Goal: Task Accomplishment & Management: Manage account settings

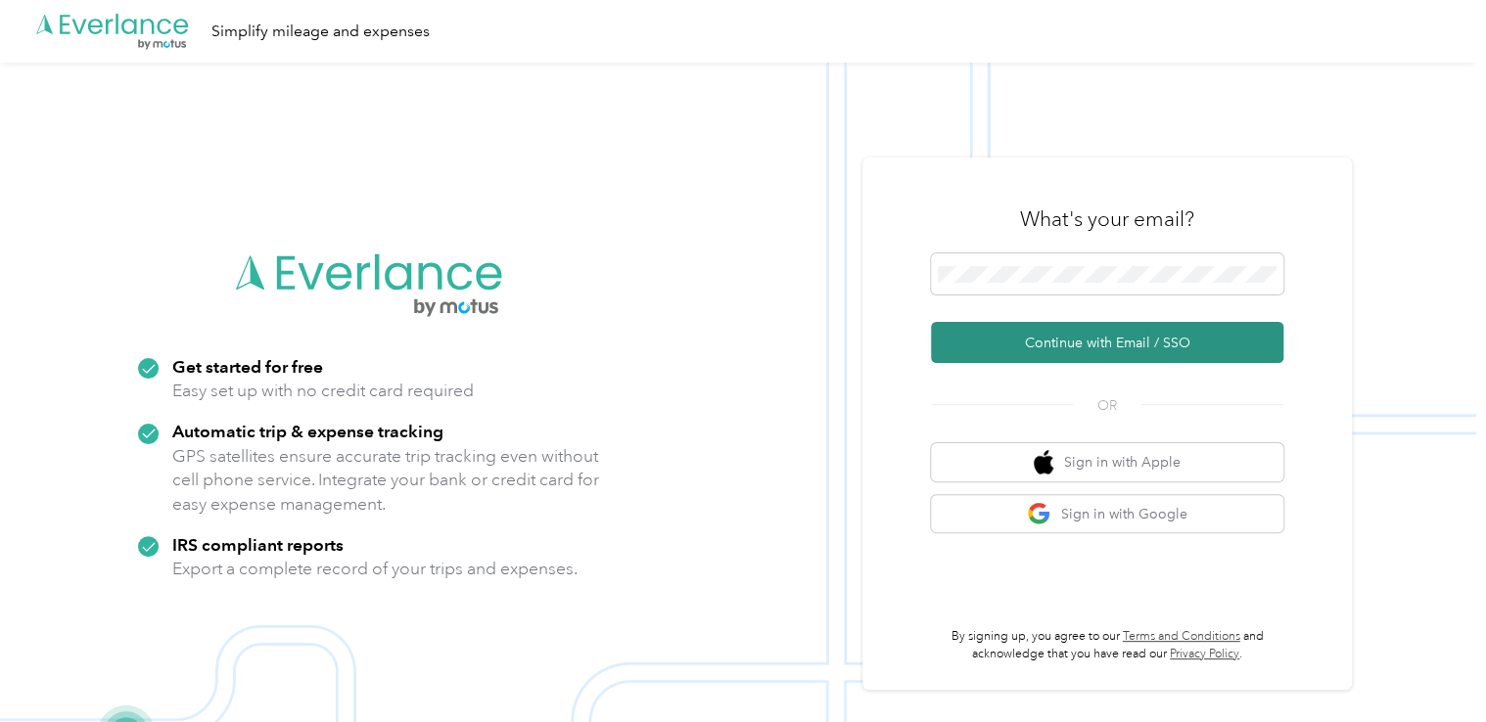
click at [1083, 343] on button "Continue with Email / SSO" at bounding box center [1107, 342] width 352 height 41
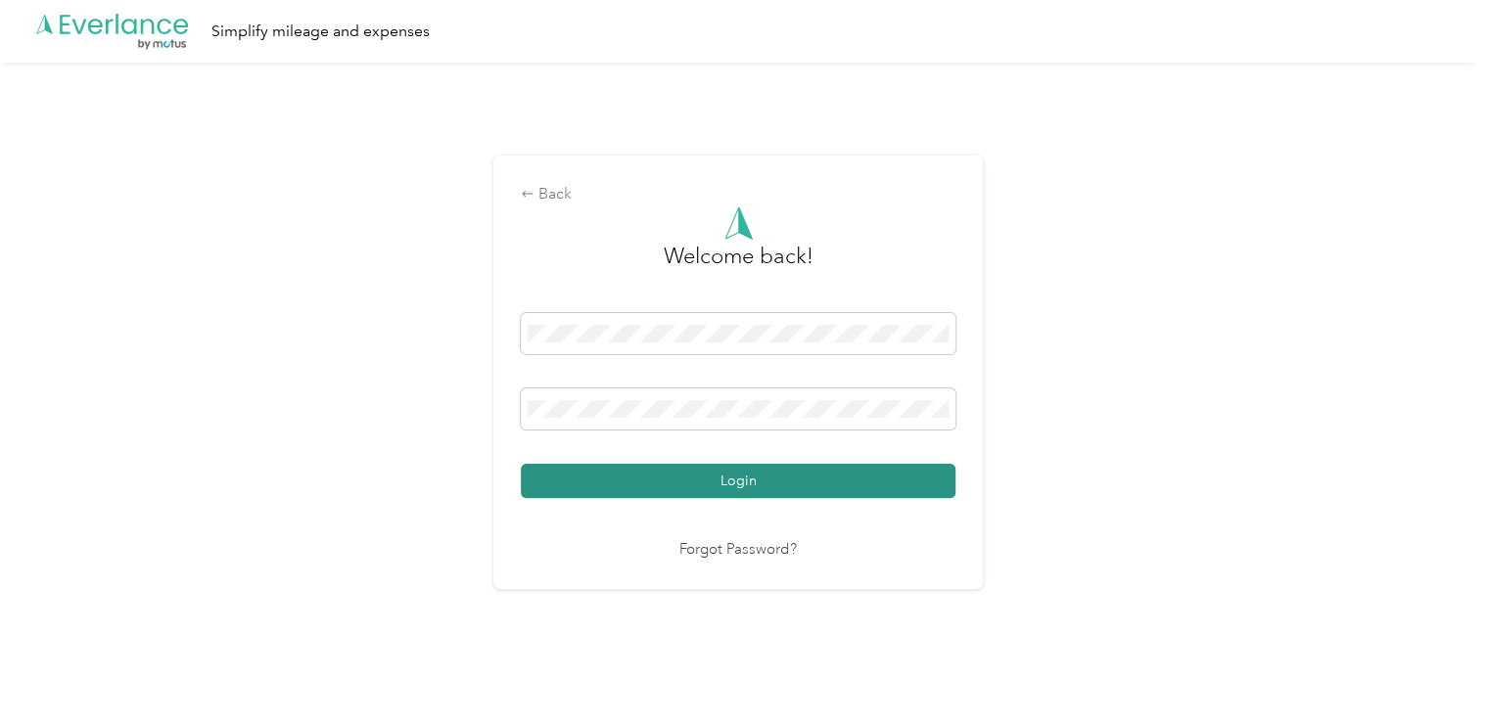
click at [780, 480] on button "Login" at bounding box center [738, 481] width 435 height 34
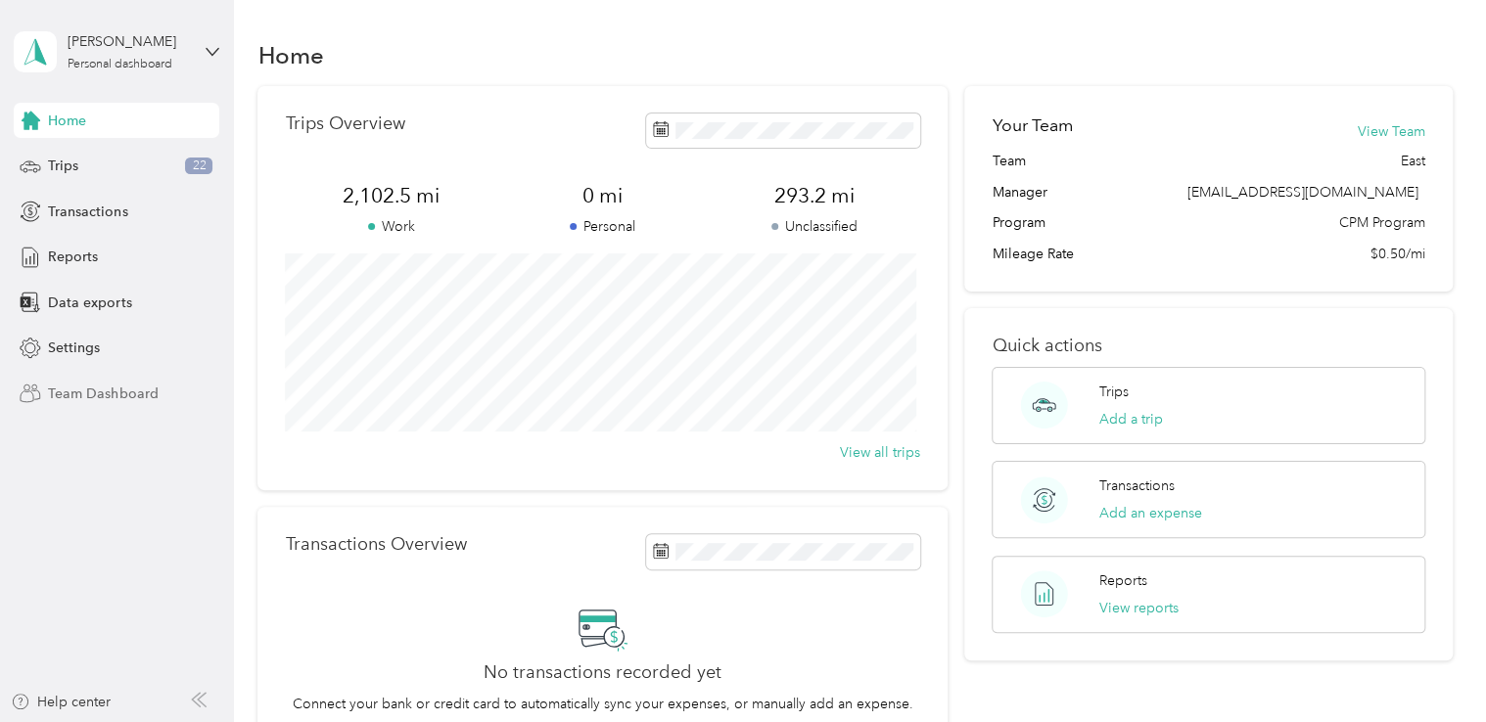
click at [106, 393] on span "Team Dashboard" at bounding box center [103, 394] width 110 height 21
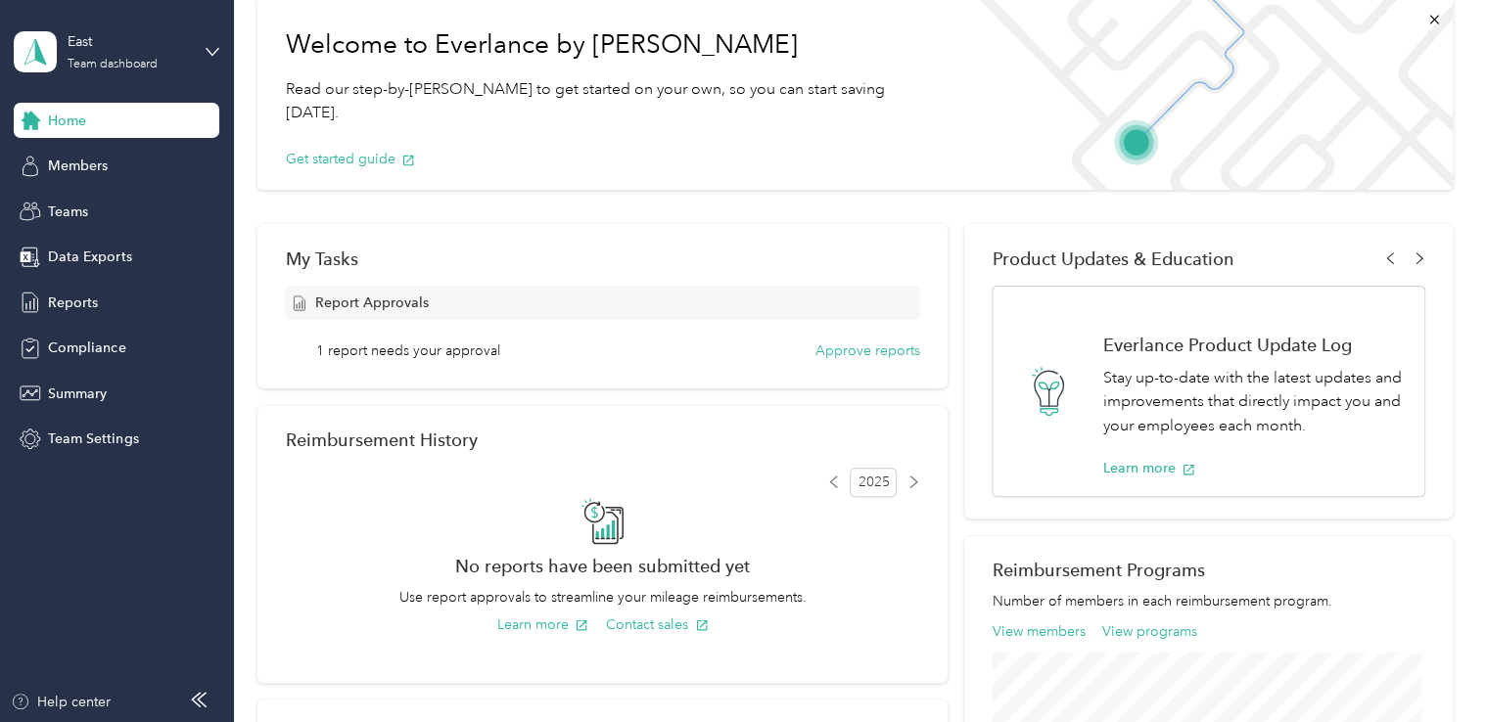
scroll to position [99, 0]
click at [881, 356] on button "Approve reports" at bounding box center [867, 350] width 105 height 21
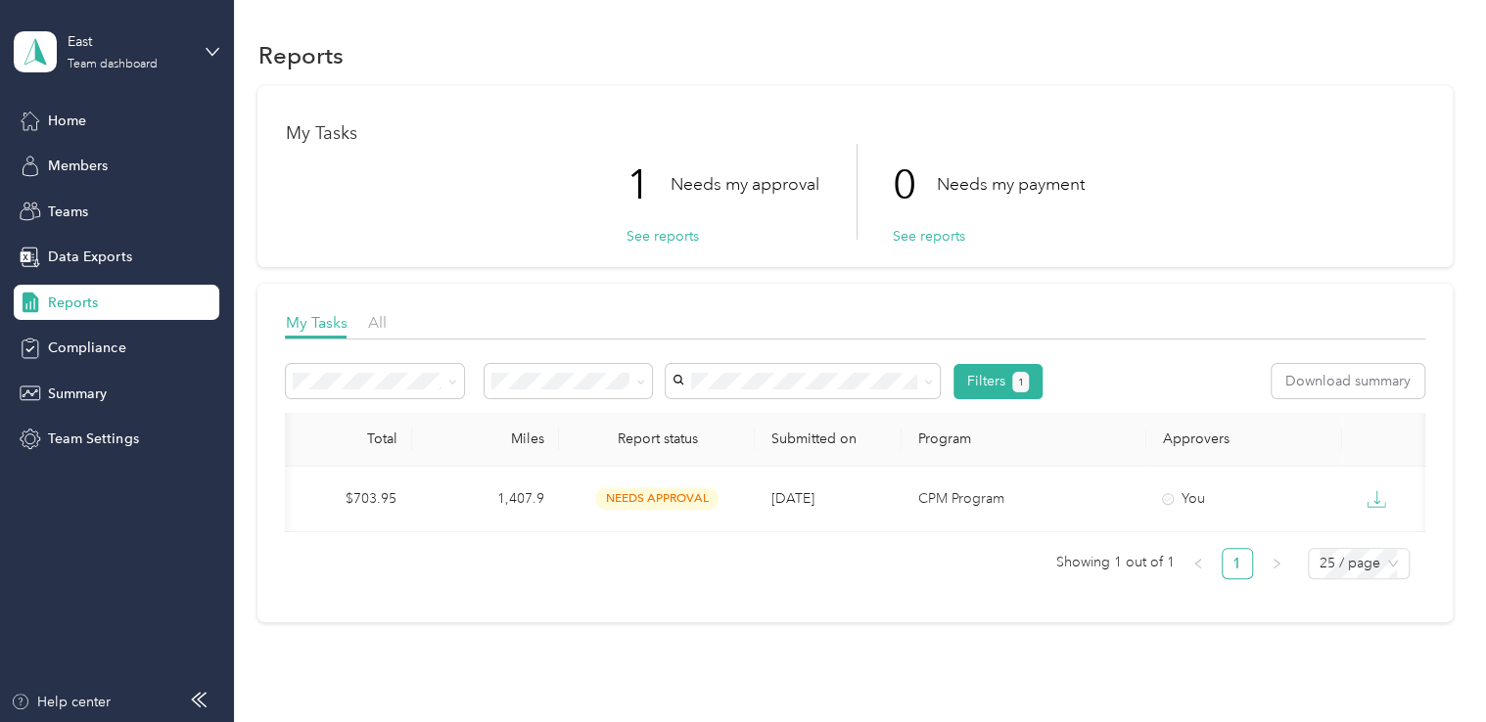
scroll to position [0, 493]
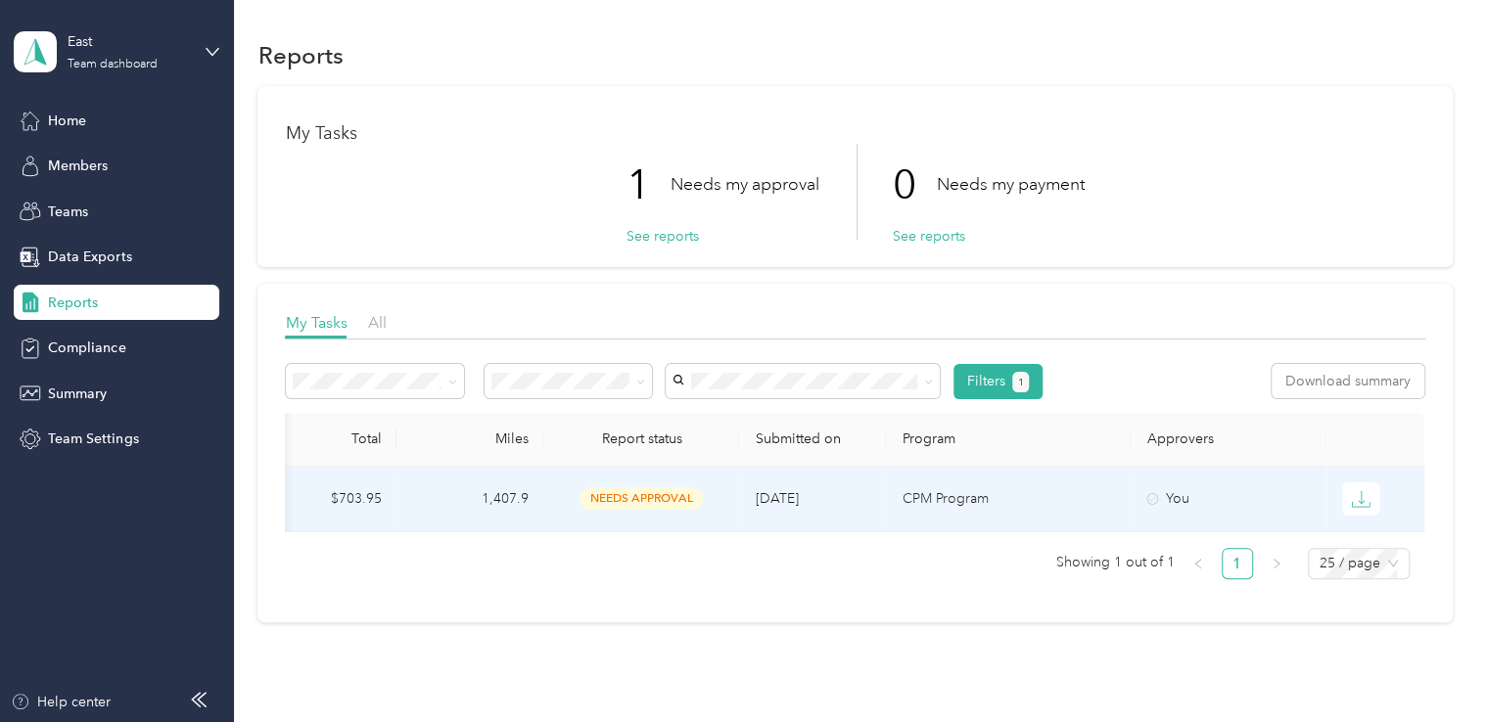
click at [653, 494] on span "needs approval" at bounding box center [641, 498] width 123 height 23
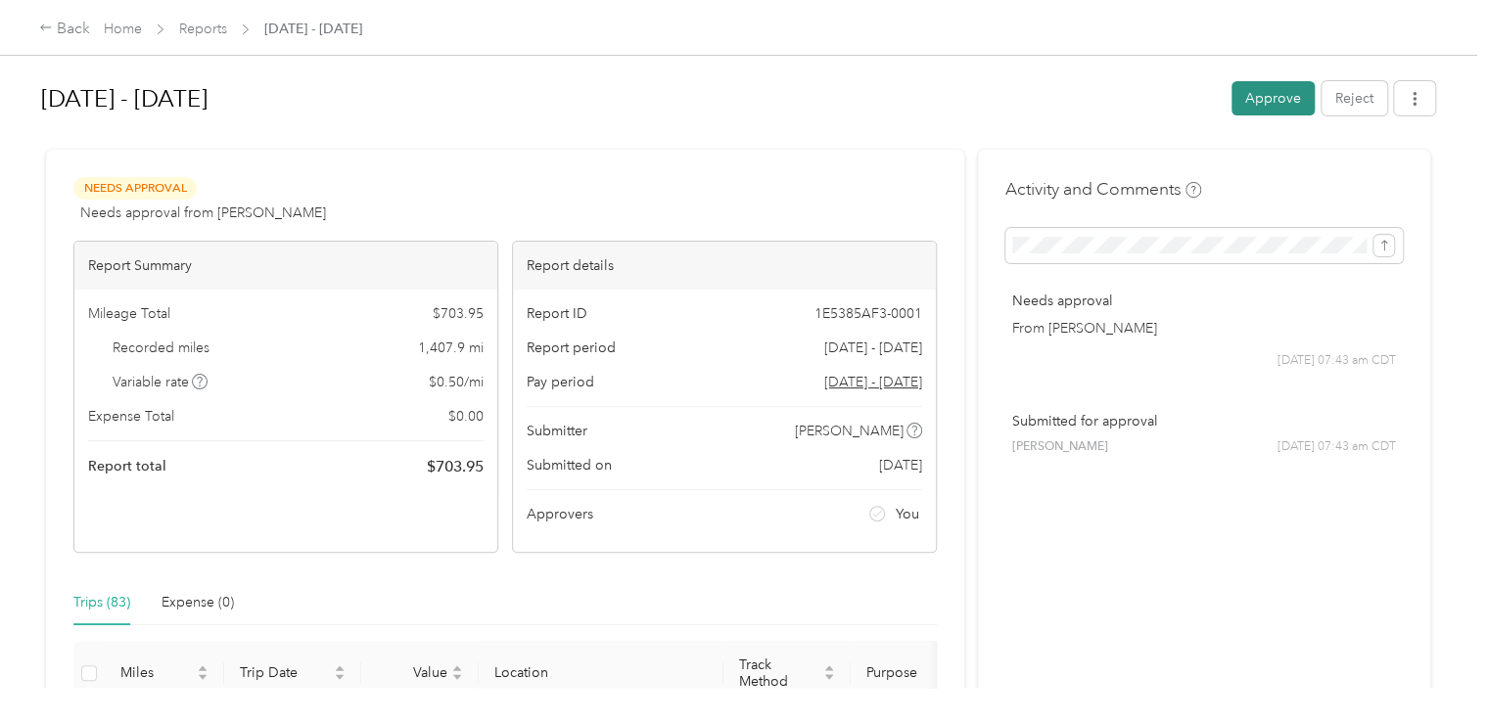
click at [1261, 94] on button "Approve" at bounding box center [1272, 98] width 83 height 34
